Goal: Information Seeking & Learning: Learn about a topic

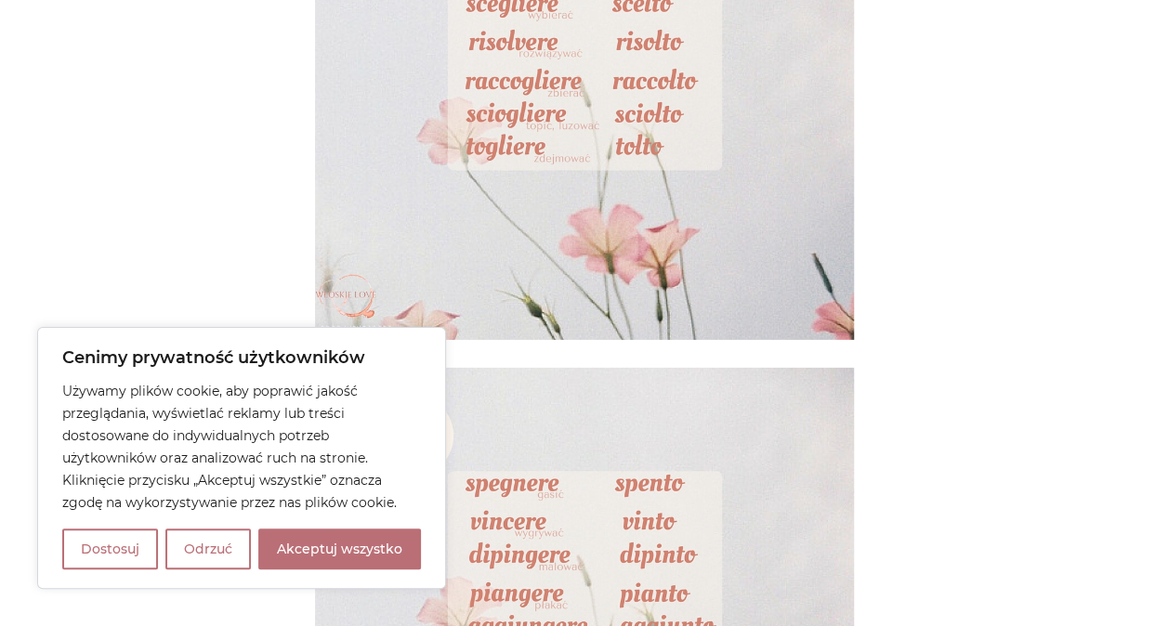
scroll to position [2750, 0]
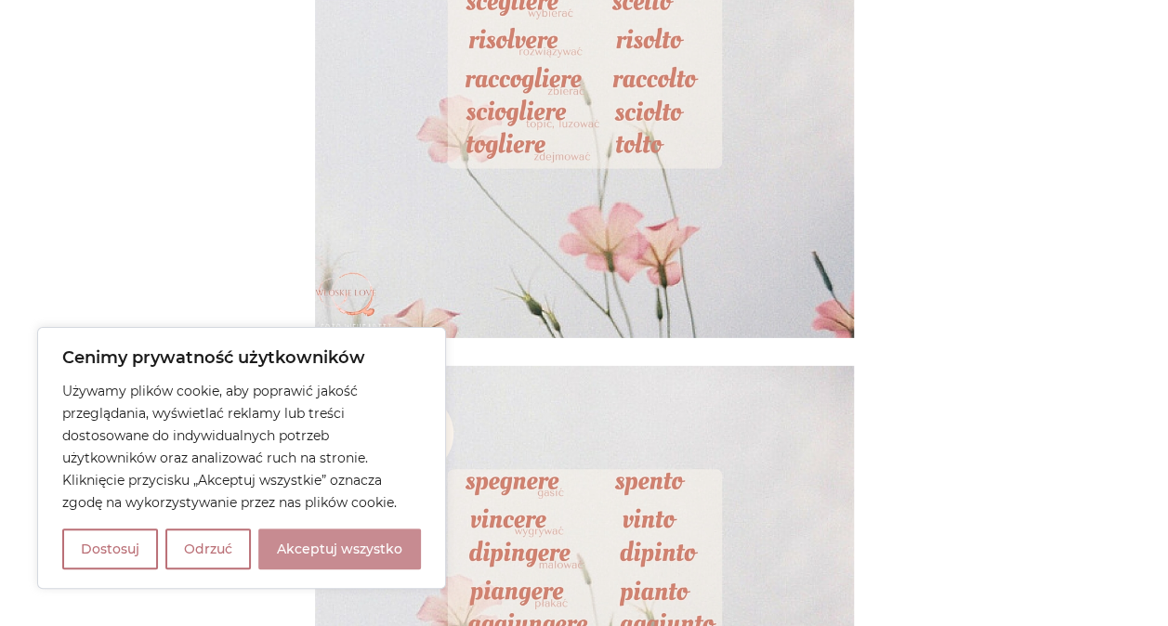
click at [355, 543] on button "Akceptuj wszystko" at bounding box center [339, 549] width 163 height 41
checkbox input "true"
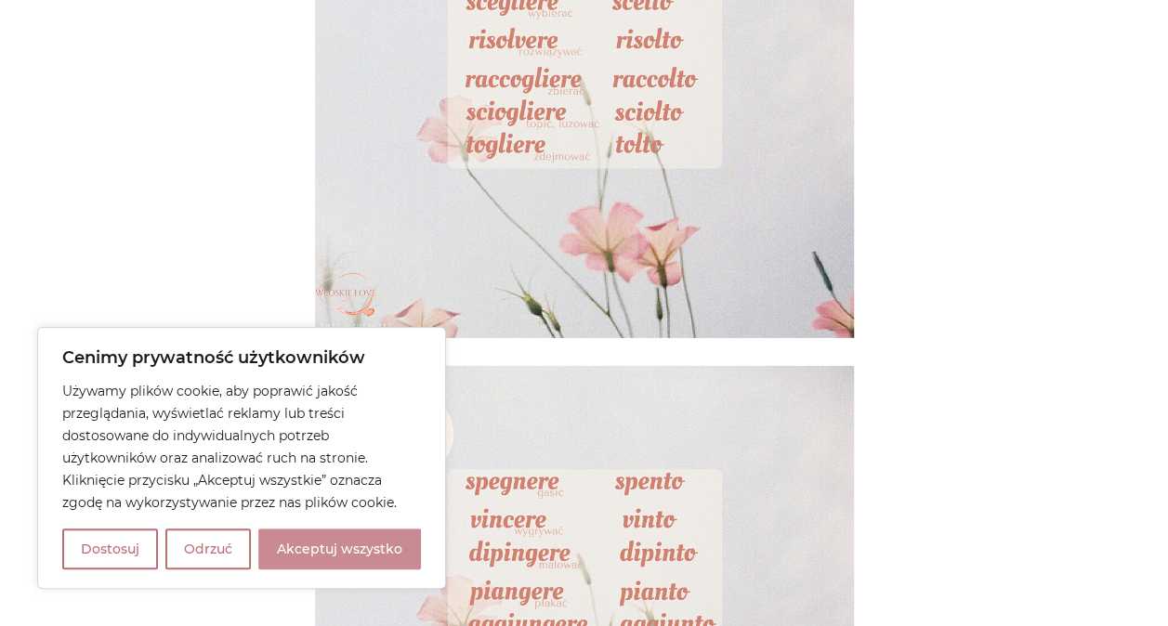
checkbox input "true"
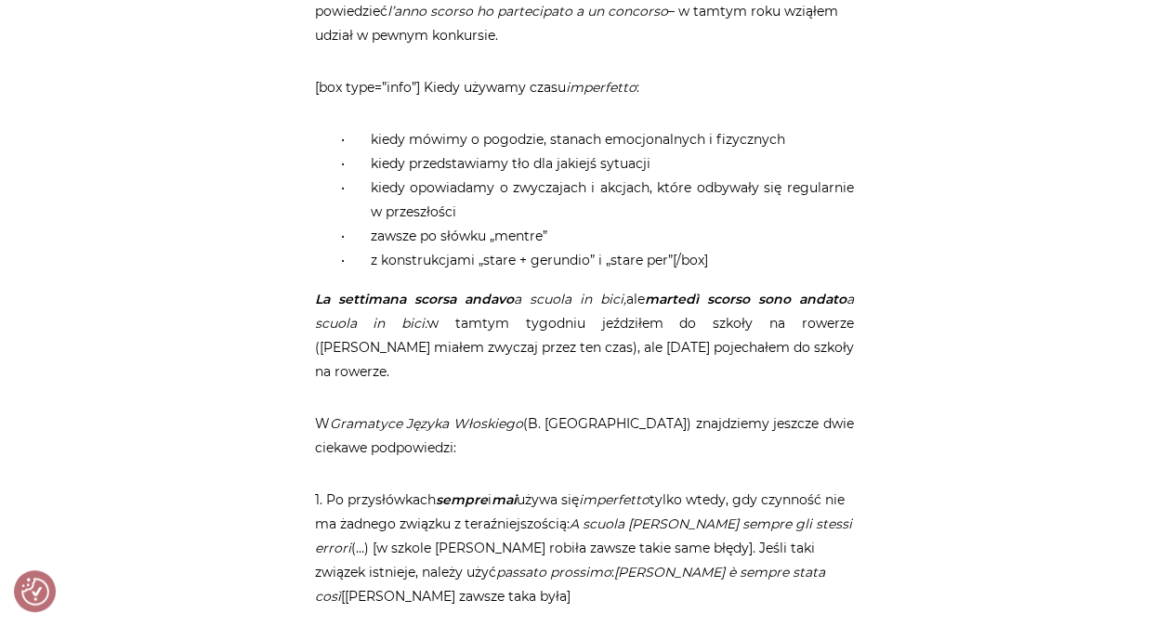
scroll to position [8063, 0]
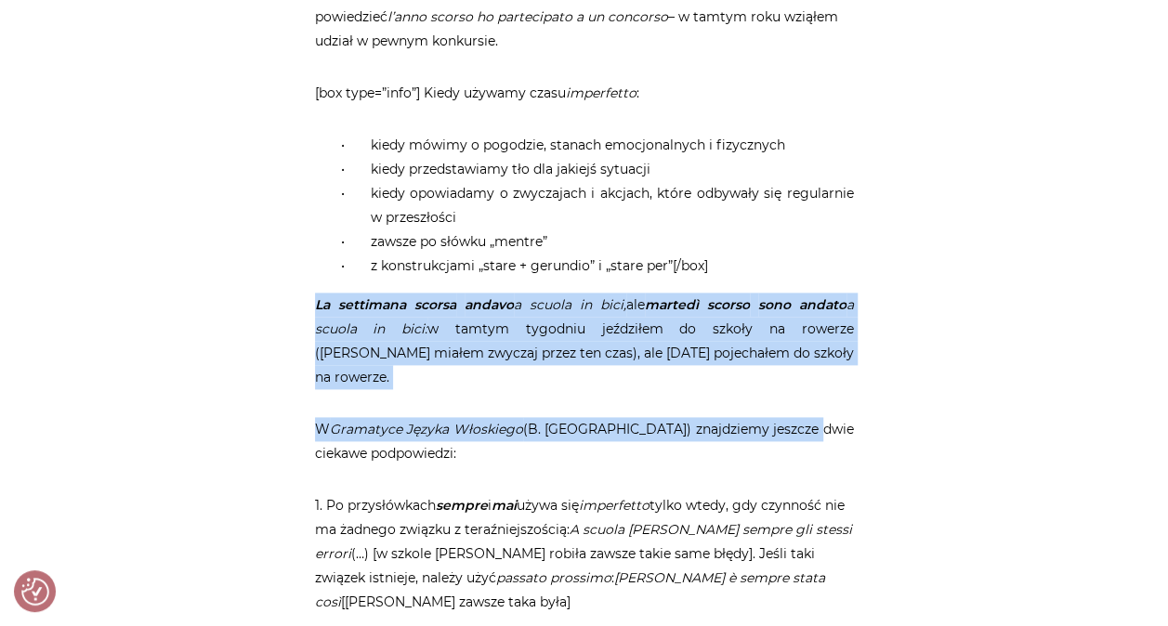
drag, startPoint x: 318, startPoint y: 253, endPoint x: 830, endPoint y: 316, distance: 516.7
copy article "La settimana scorsa andavo a scuola in bici, ale martedì scorso sono andato a s…"
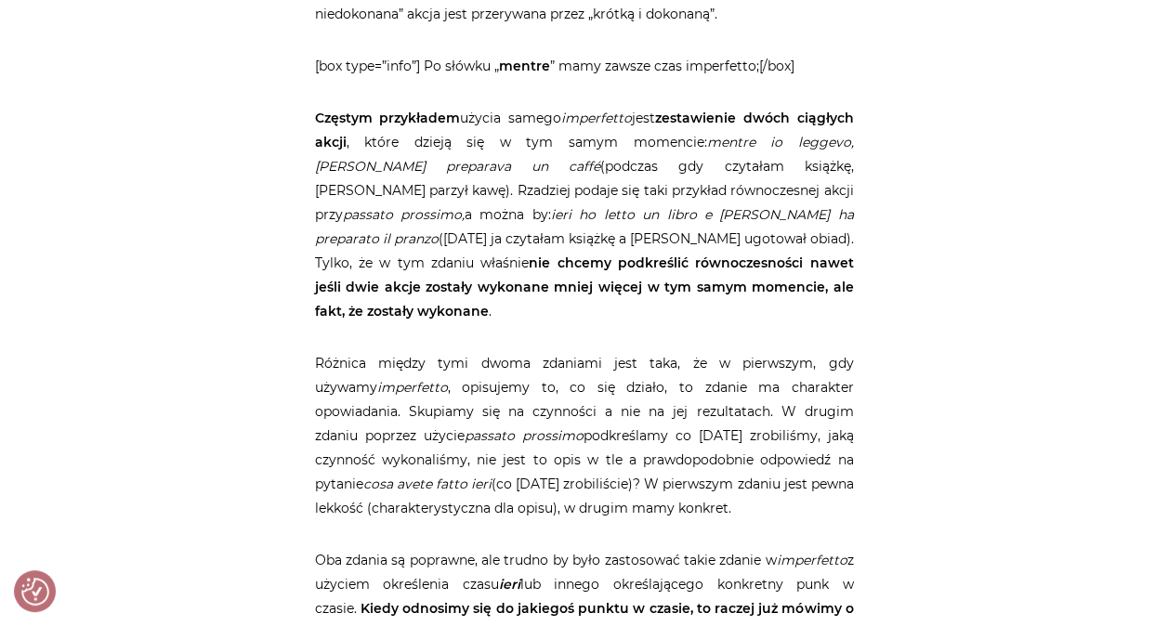
scroll to position [7134, 0]
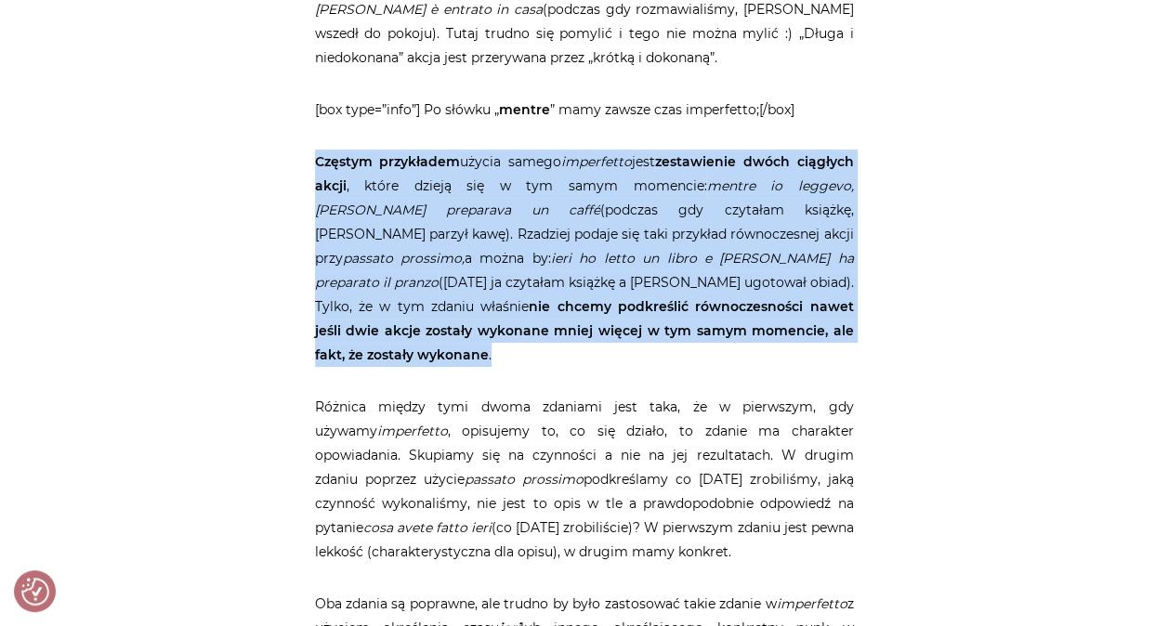
drag, startPoint x: 318, startPoint y: 165, endPoint x: 565, endPoint y: 320, distance: 291.8
click at [565, 320] on p "Częstym przykładem użycia samego imperfetto jest zestawienie dwóch ciągłych akc…" at bounding box center [584, 258] width 539 height 217
copy p "Częstym przykładem użycia samego imperfetto jest zestawienie dwóch ciągłych akc…"
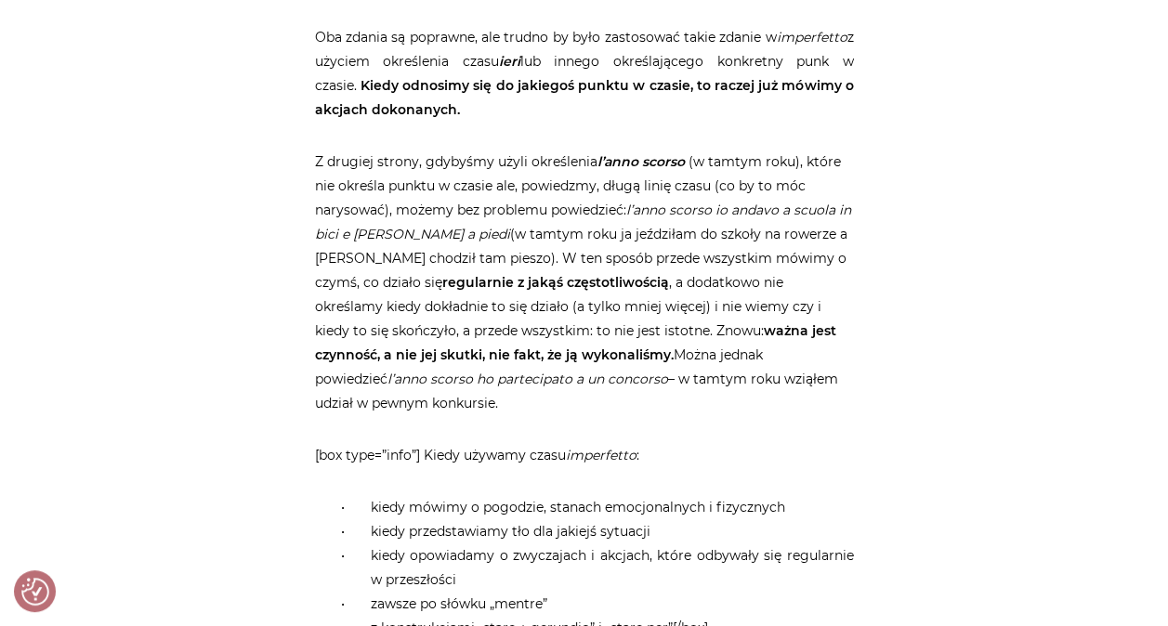
scroll to position [7664, 0]
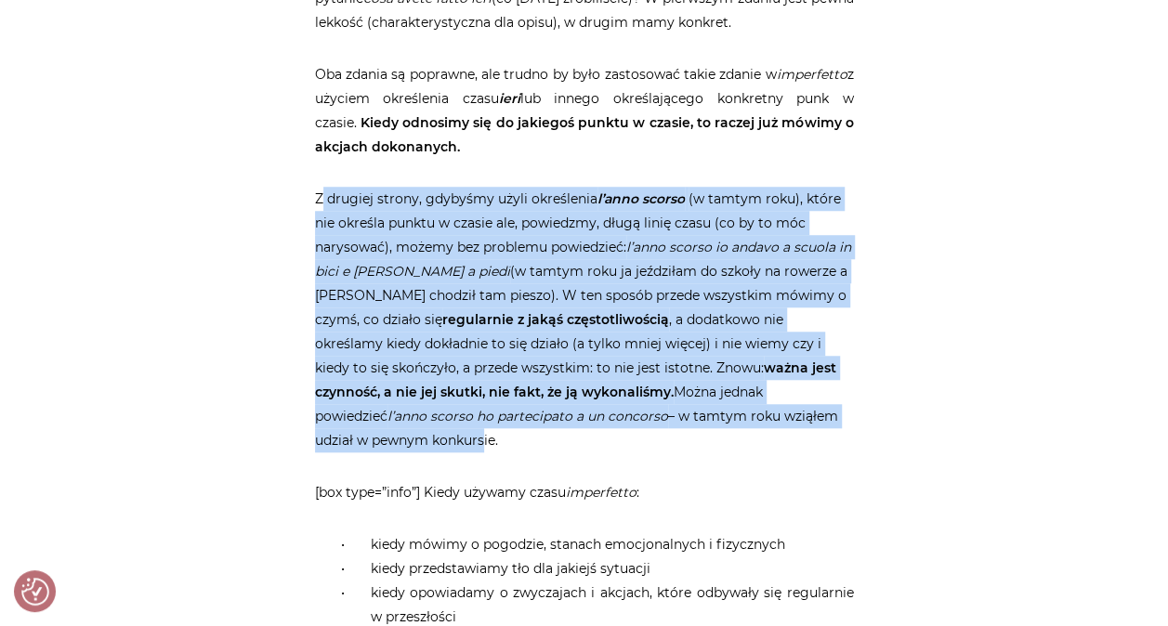
drag, startPoint x: 319, startPoint y: 178, endPoint x: 821, endPoint y: 382, distance: 542.2
click at [821, 382] on p "Z drugiej strony, gdybyśmy użyli określenia l’anno scorso (w tamtym roku), któr…" at bounding box center [584, 320] width 539 height 266
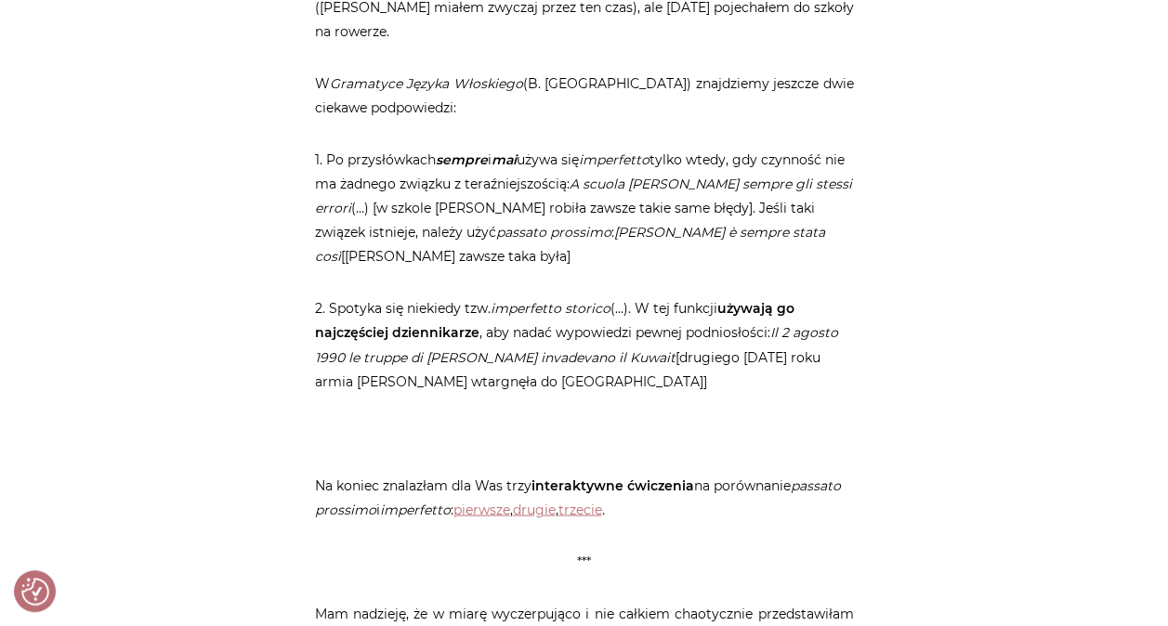
scroll to position [8407, 0]
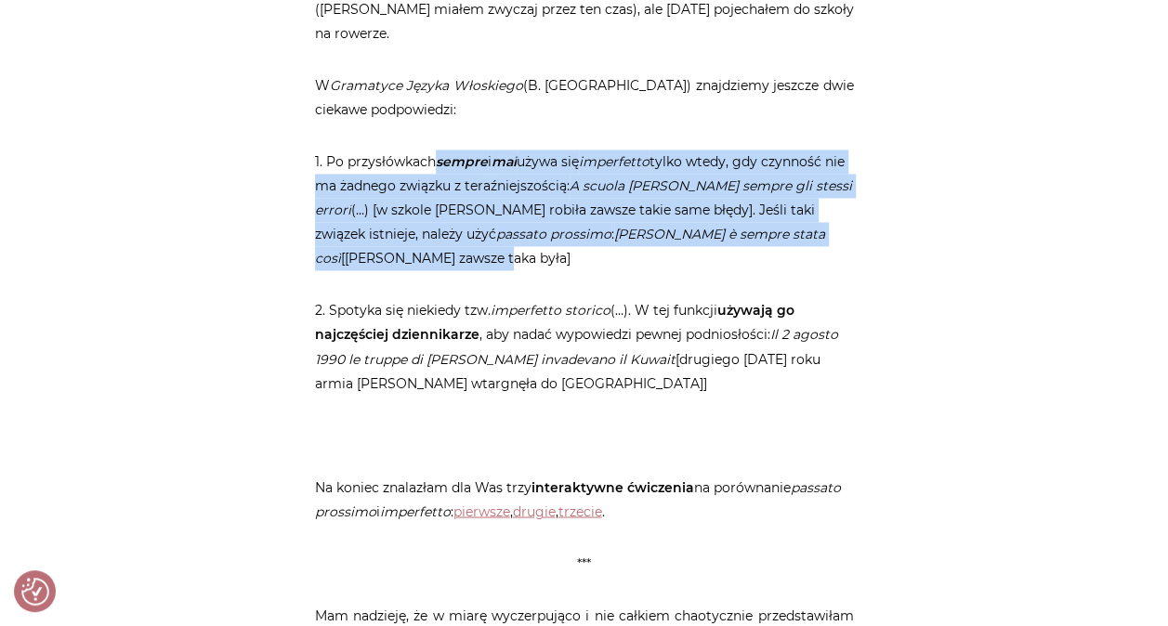
drag, startPoint x: 440, startPoint y: 87, endPoint x: 834, endPoint y: 156, distance: 399.8
click at [834, 156] on p "1. Po przysłówkach sempre i mai używa się imperfetto tylko wtedy, gdy czynność …" at bounding box center [584, 210] width 539 height 121
copy p "sempre i mai używa się imperfetto tylko wtedy, gdy czynność nie ma żadnego zwią…"
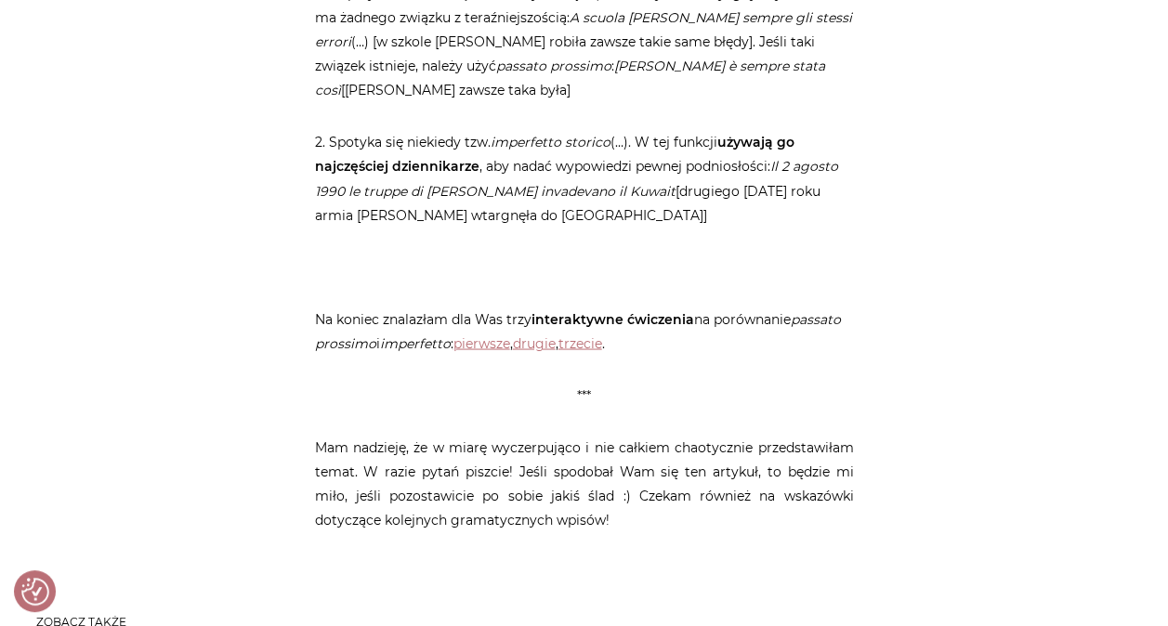
scroll to position [8481, 0]
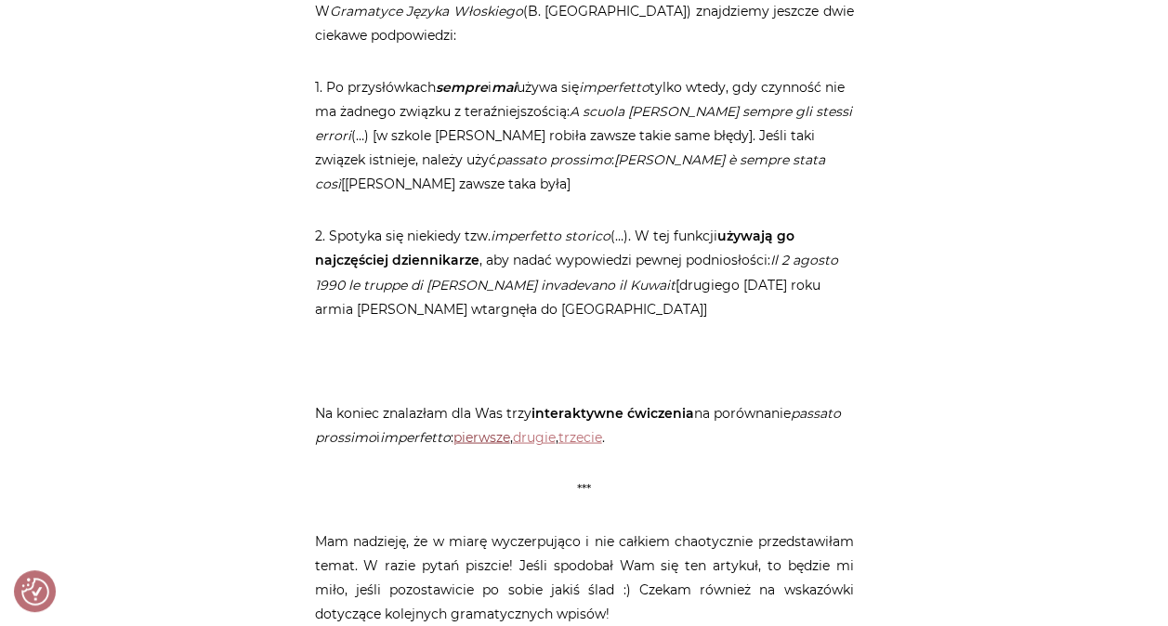
click at [497, 428] on link "pierwsze" at bounding box center [481, 436] width 57 height 17
